Goal: Task Accomplishment & Management: Manage account settings

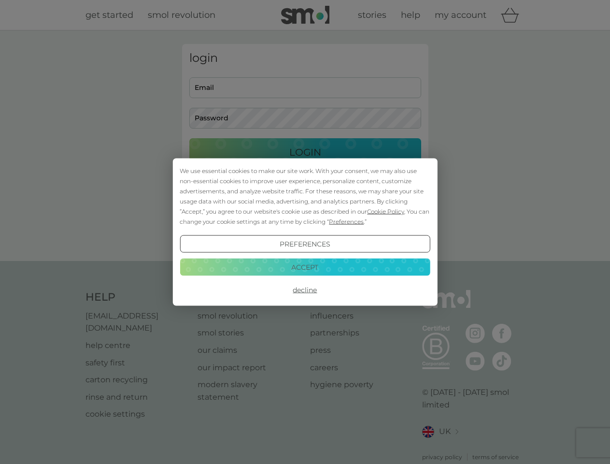
click at [386, 211] on span "Cookie Policy" at bounding box center [385, 211] width 37 height 7
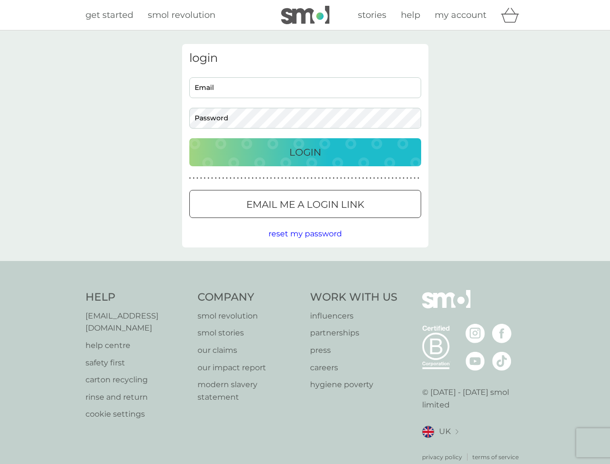
click at [345, 221] on div "login Email Password Login ● ● ● ● ● ● ● ● ● ● ● ● ● ● ● ● ● ● ● ● ● ● ● ● ● ● …" at bounding box center [305, 145] width 246 height 203
click at [305, 244] on div "login Email Password Login ● ● ● ● ● ● ● ● ● ● ● ● ● ● ● ● ● ● ● ● ● ● ● ● ● ● …" at bounding box center [305, 145] width 246 height 203
click at [305, 290] on div "Help [EMAIL_ADDRESS][DOMAIN_NAME] help centre safety first carton recycling rin…" at bounding box center [305, 375] width 440 height 171
click at [305, 267] on div "Help [EMAIL_ADDRESS][DOMAIN_NAME] help centre safety first carton recycling rin…" at bounding box center [305, 375] width 610 height 229
